Goal: Task Accomplishment & Management: Manage account settings

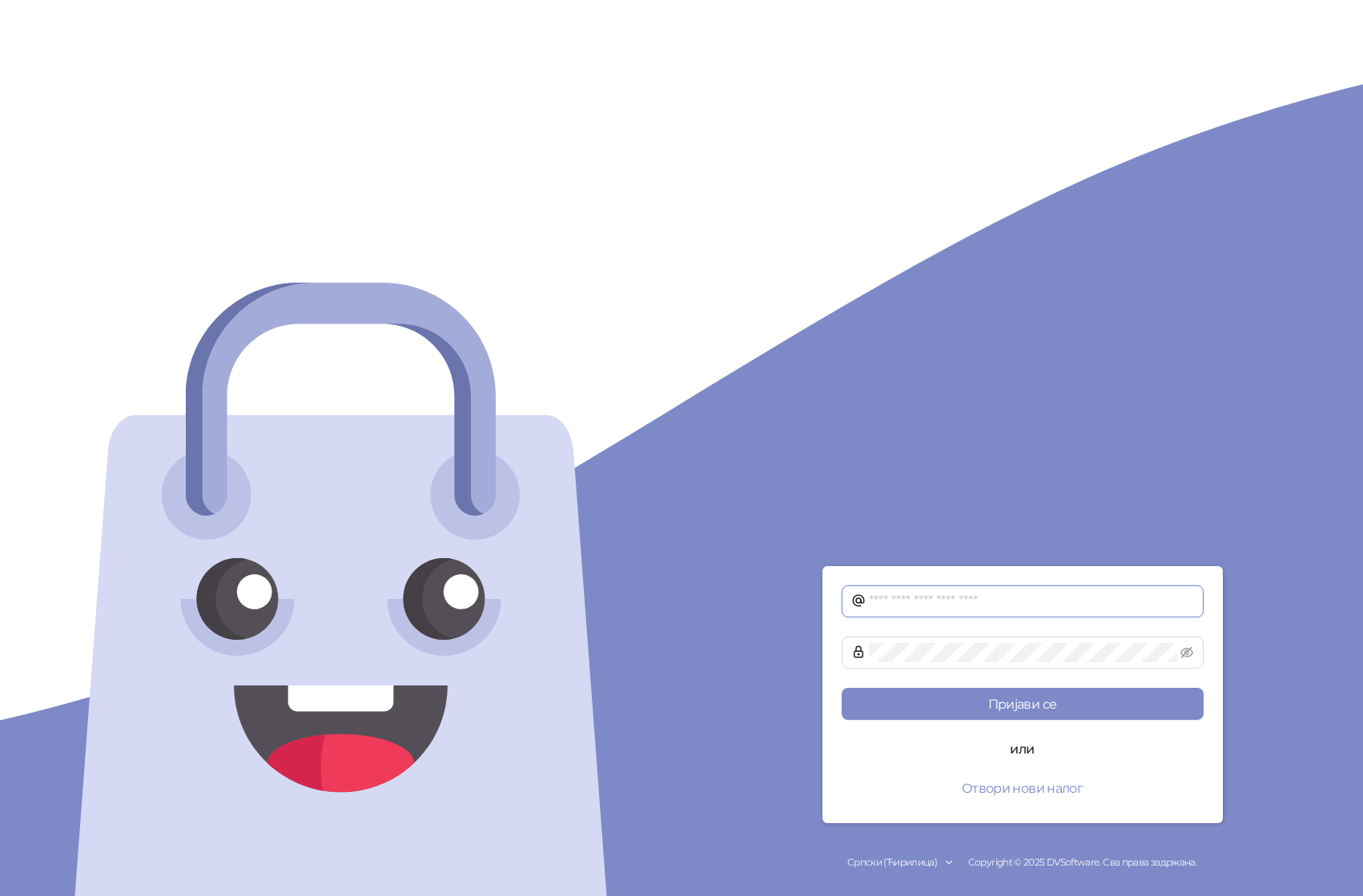
click at [909, 601] on input "text" at bounding box center [1031, 601] width 325 height 19
type input "**********"
click at [842, 688] on button "Пријави се" at bounding box center [1022, 703] width 362 height 32
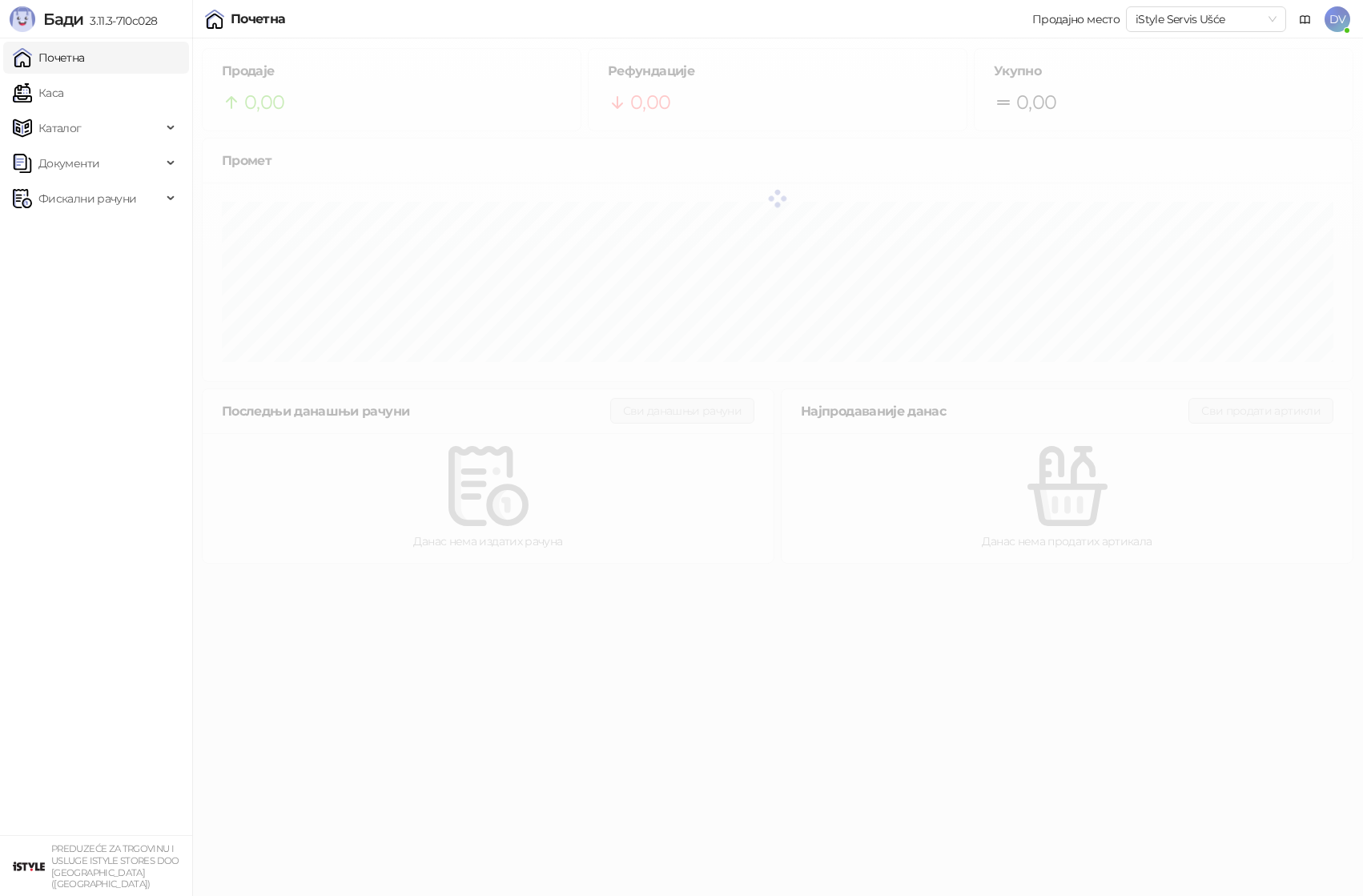
click at [1342, 18] on span "DV" at bounding box center [1337, 19] width 26 height 26
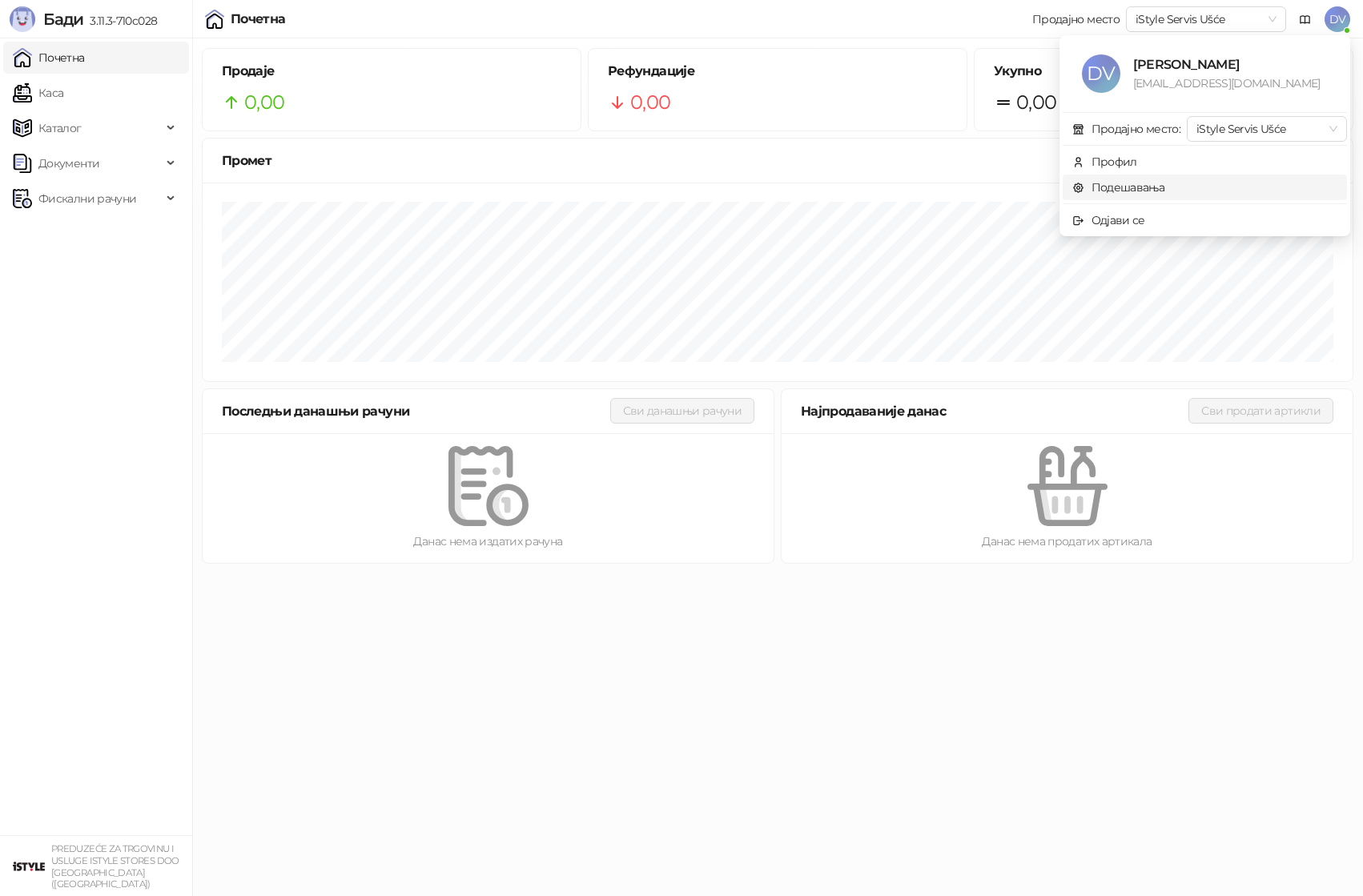
click at [1110, 182] on link "Подешавања" at bounding box center [1118, 186] width 93 height 14
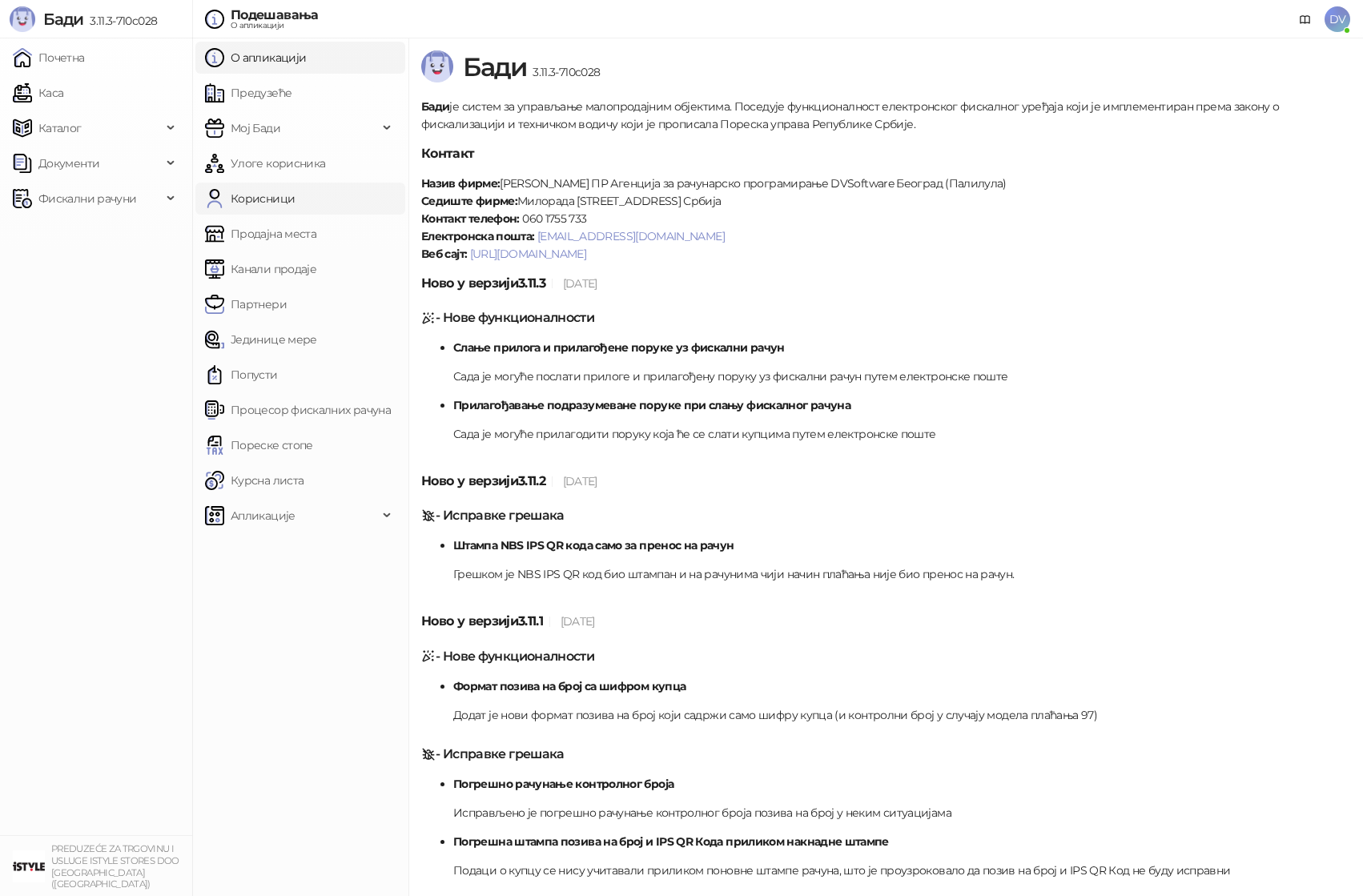
click at [288, 197] on link "Корисници" at bounding box center [250, 198] width 90 height 32
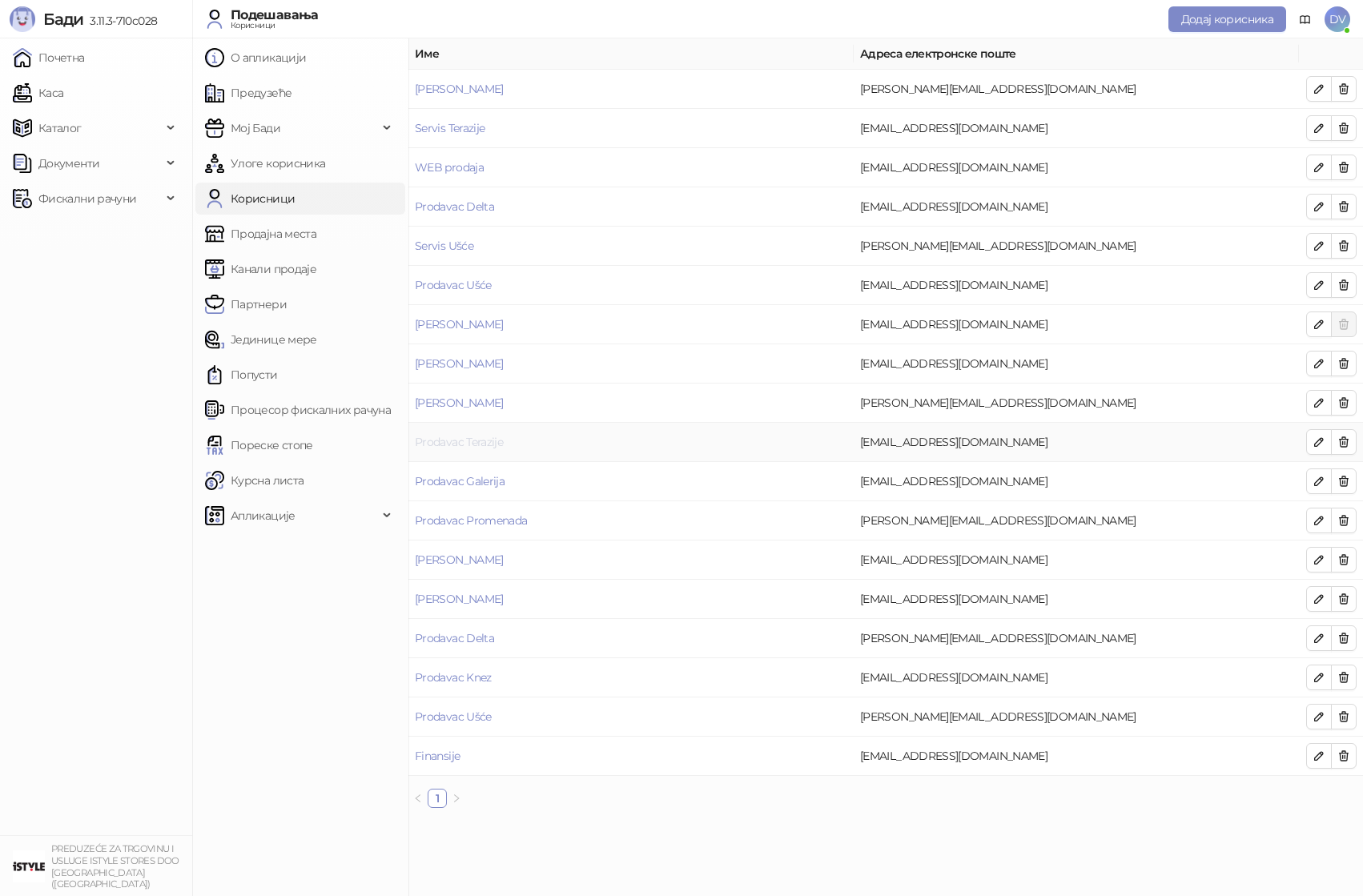
click at [473, 440] on link "Prodavac Terazije" at bounding box center [459, 442] width 88 height 14
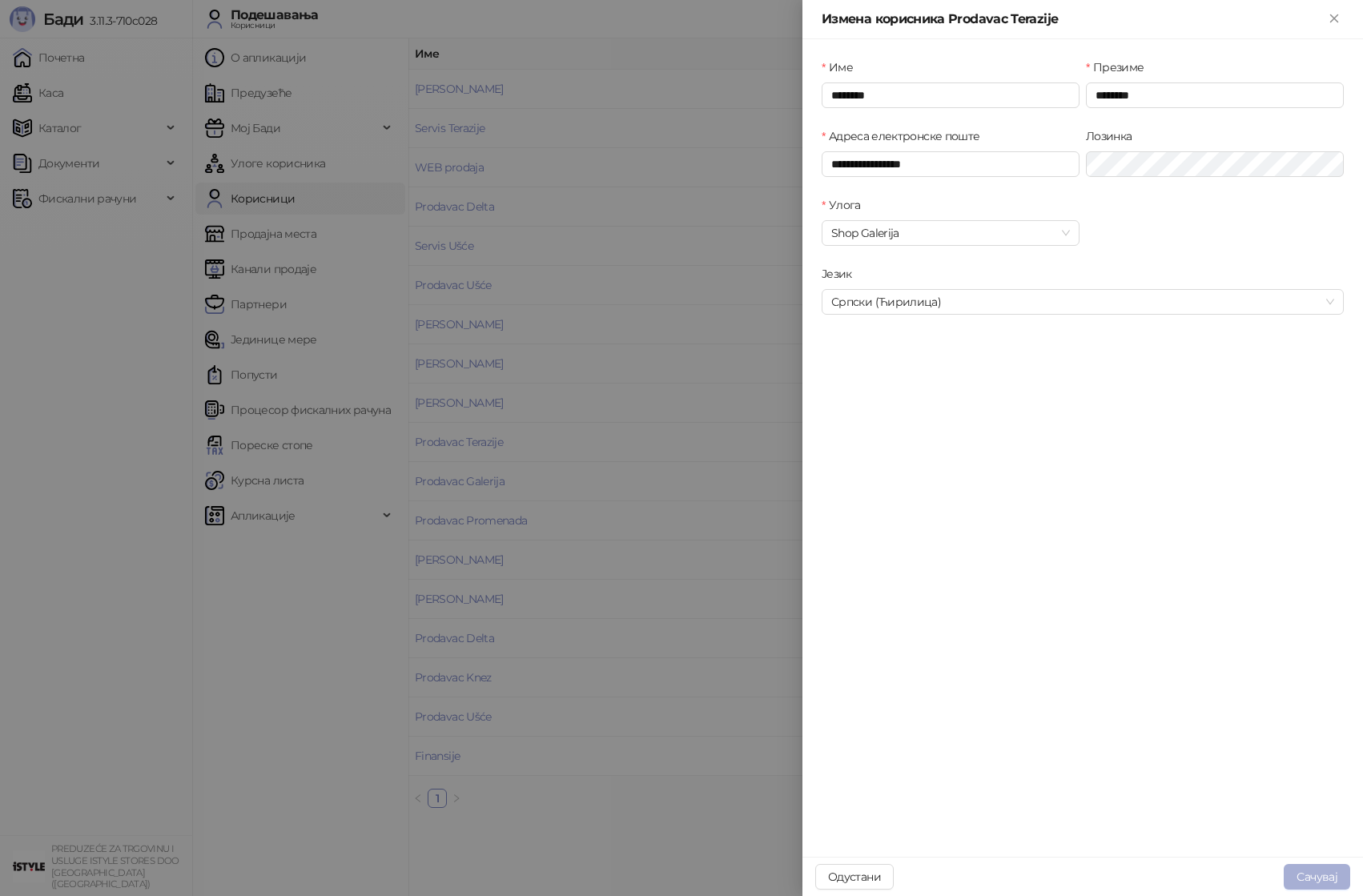
click at [1317, 884] on button "Сачувај" at bounding box center [1316, 876] width 66 height 26
